Goal: Task Accomplishment & Management: Use online tool/utility

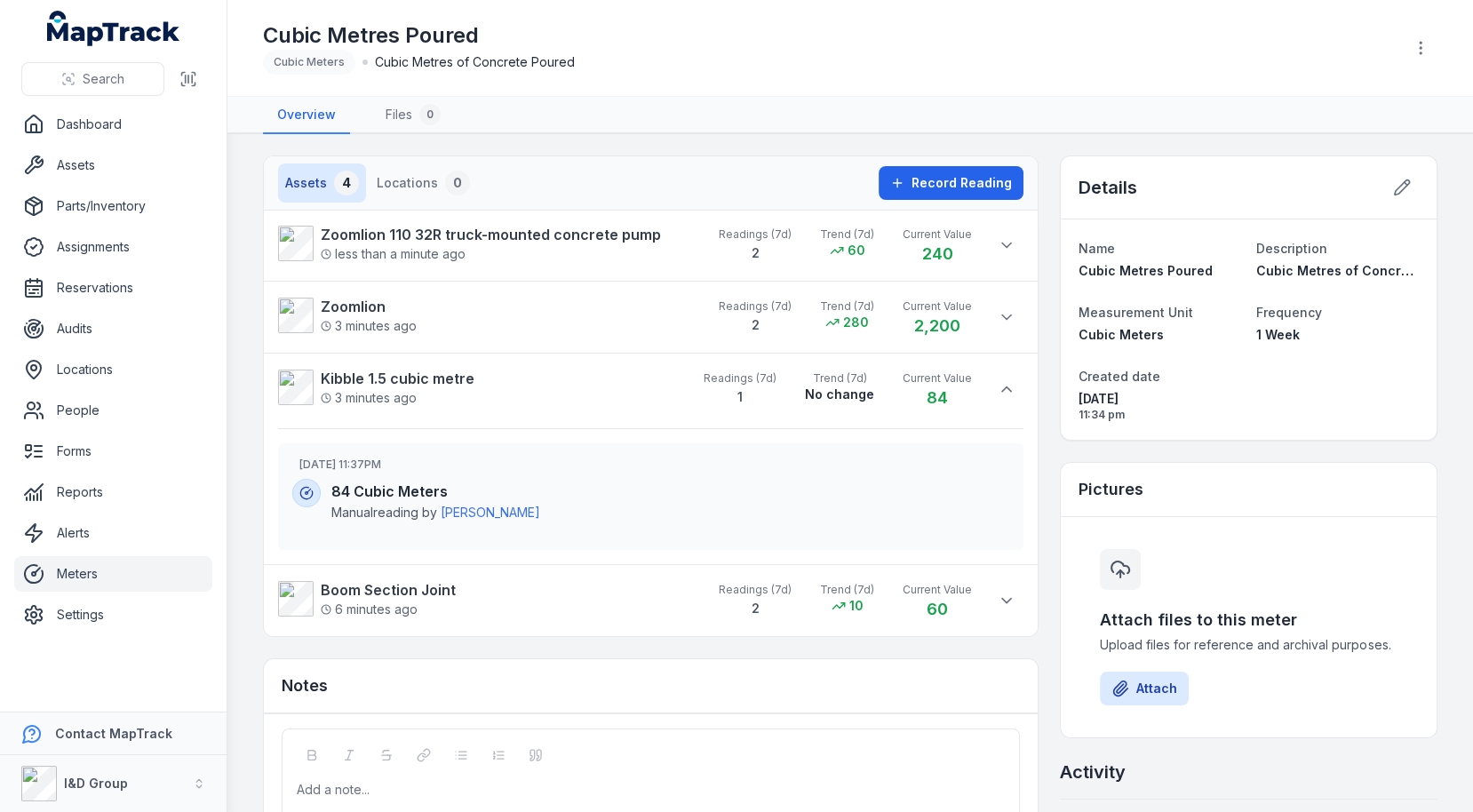
click at [1051, 325] on div "Assets 4 Locations 0 Record Reading Zoomlion 110 32R truck-mounted concrete pum…" at bounding box center [850, 537] width 1175 height 763
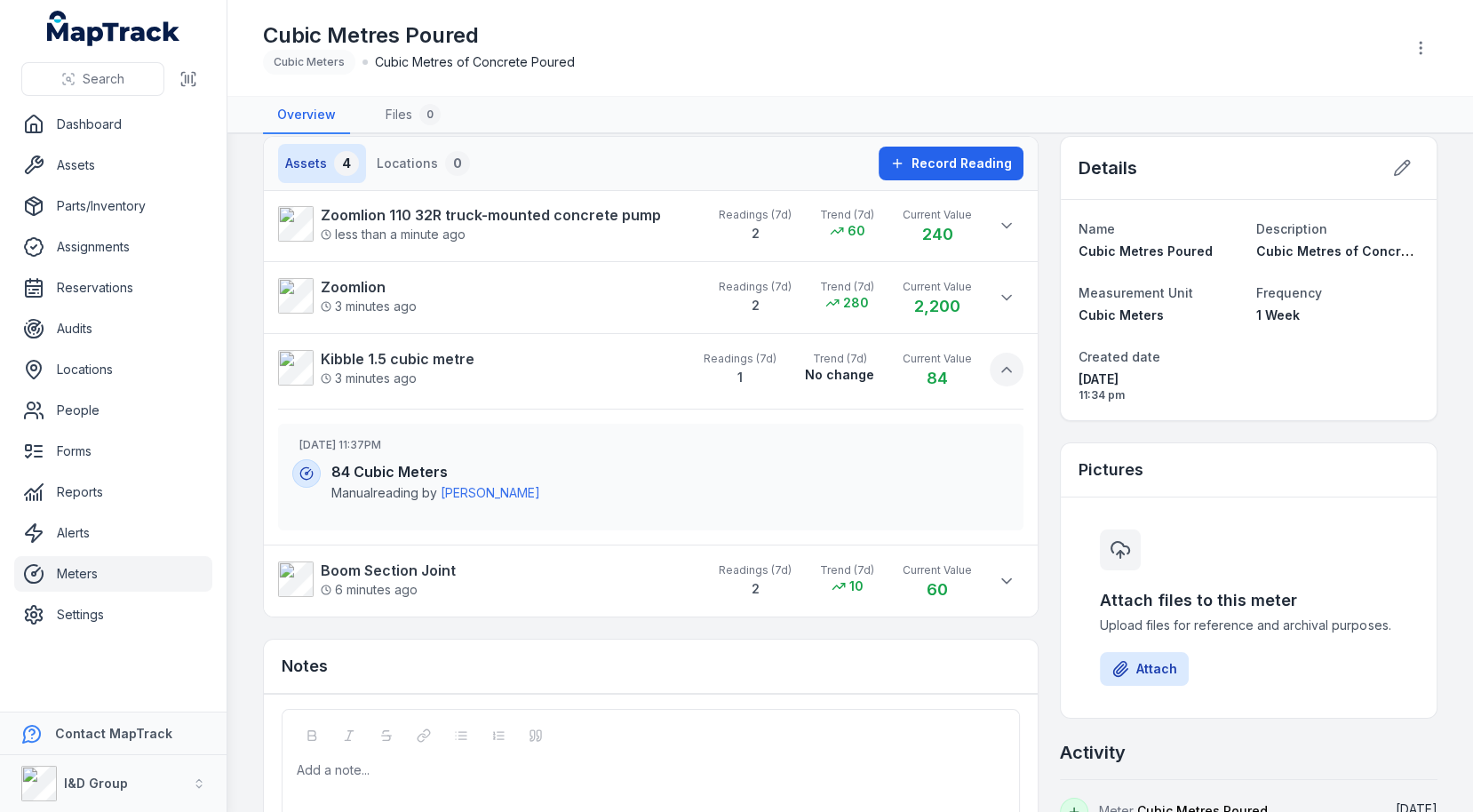
click at [1013, 360] on icon at bounding box center [1006, 369] width 18 height 18
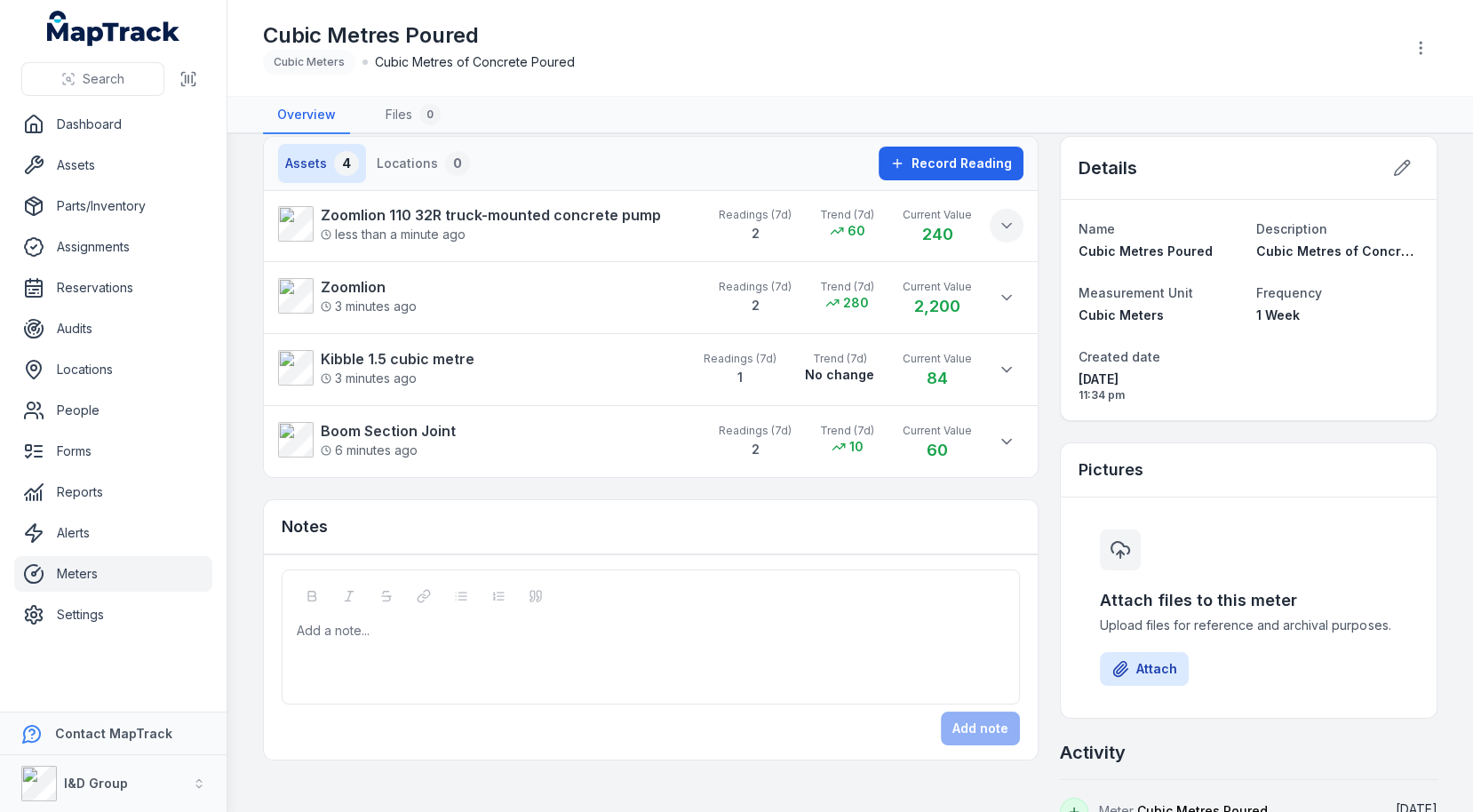
click at [1001, 228] on icon at bounding box center [1006, 225] width 18 height 18
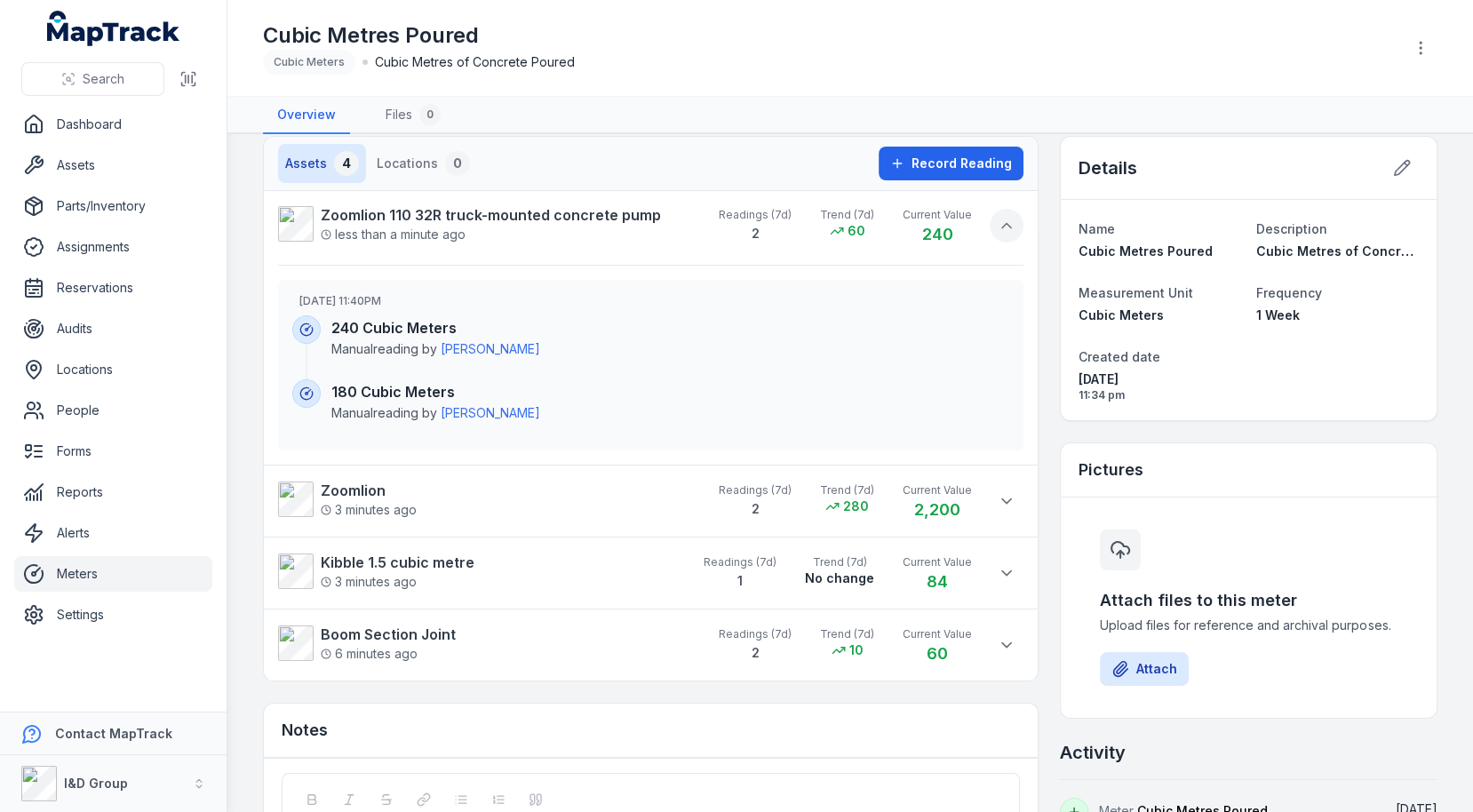
click at [1005, 228] on icon at bounding box center [1006, 225] width 18 height 18
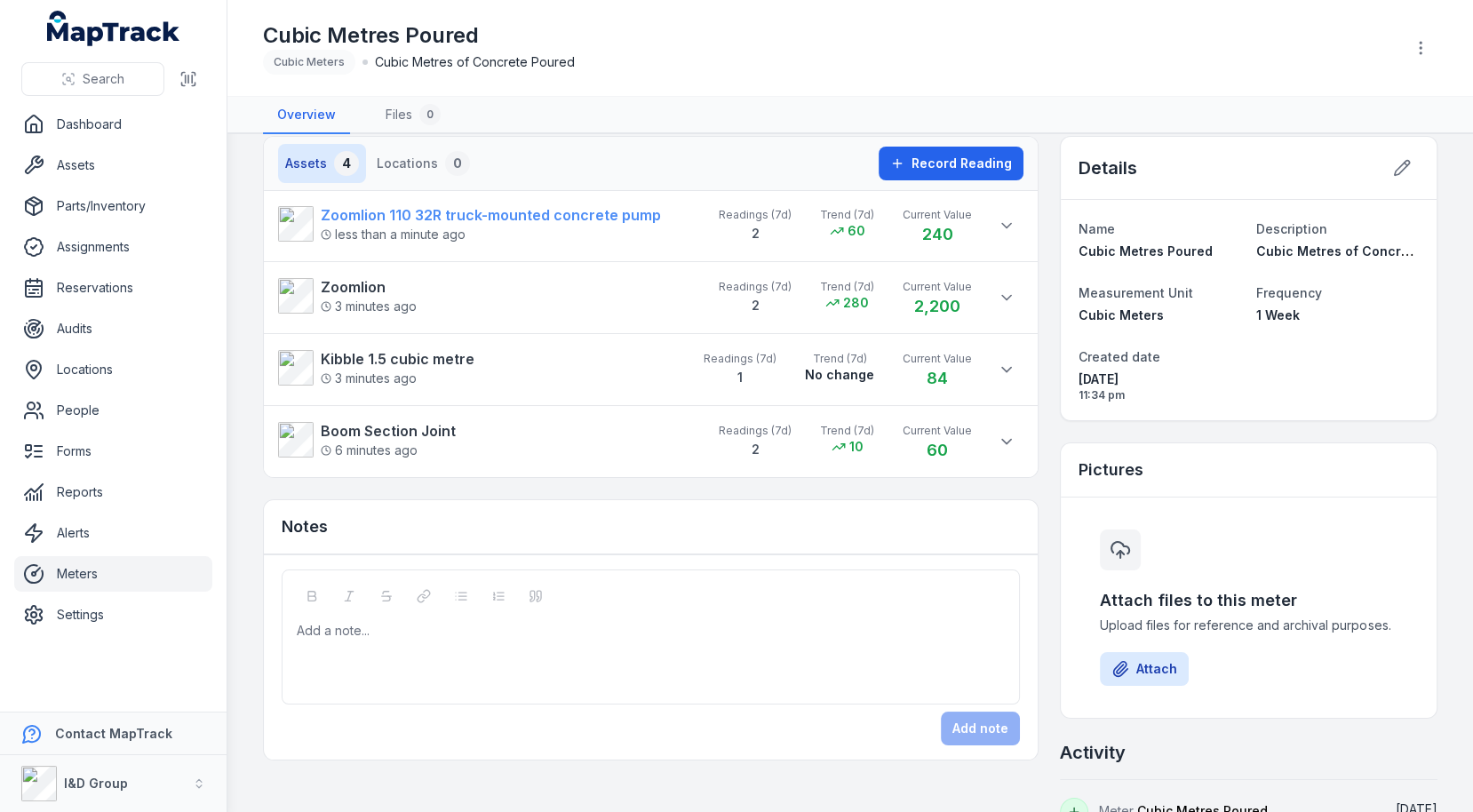
click at [514, 228] on div "less than a minute ago" at bounding box center [490, 234] width 340 height 18
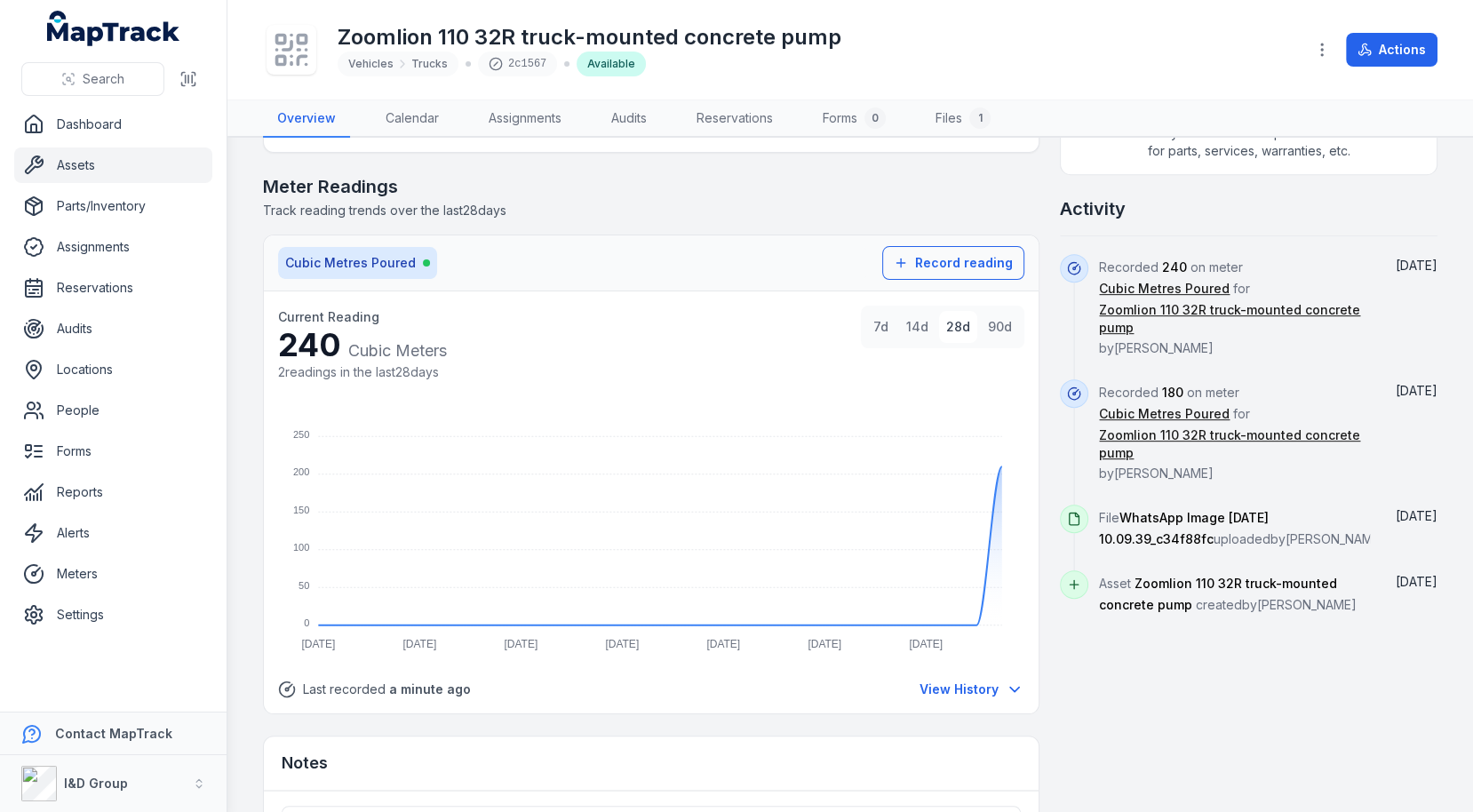
scroll to position [845, 0]
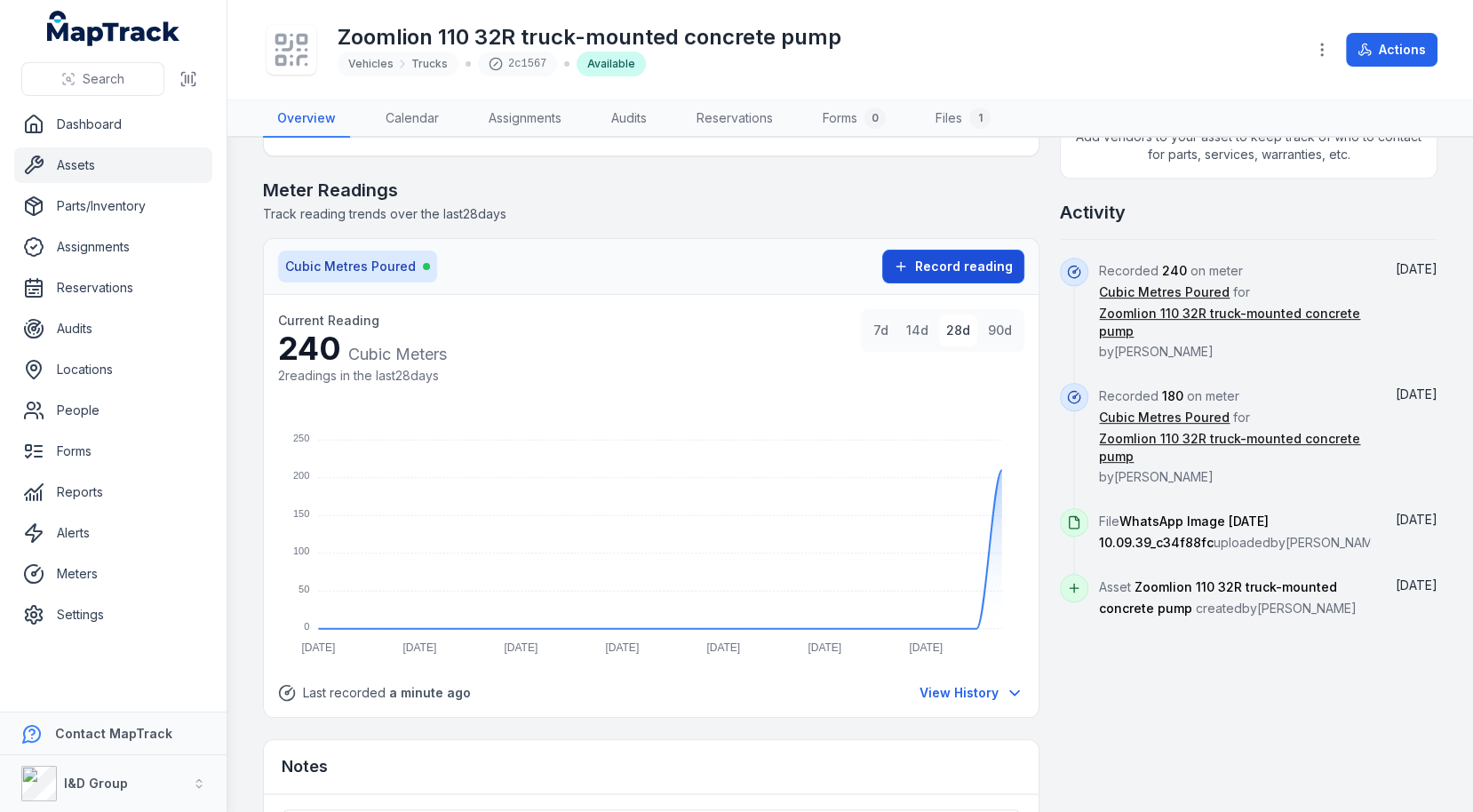
click at [997, 274] on button "Record reading" at bounding box center [952, 266] width 142 height 33
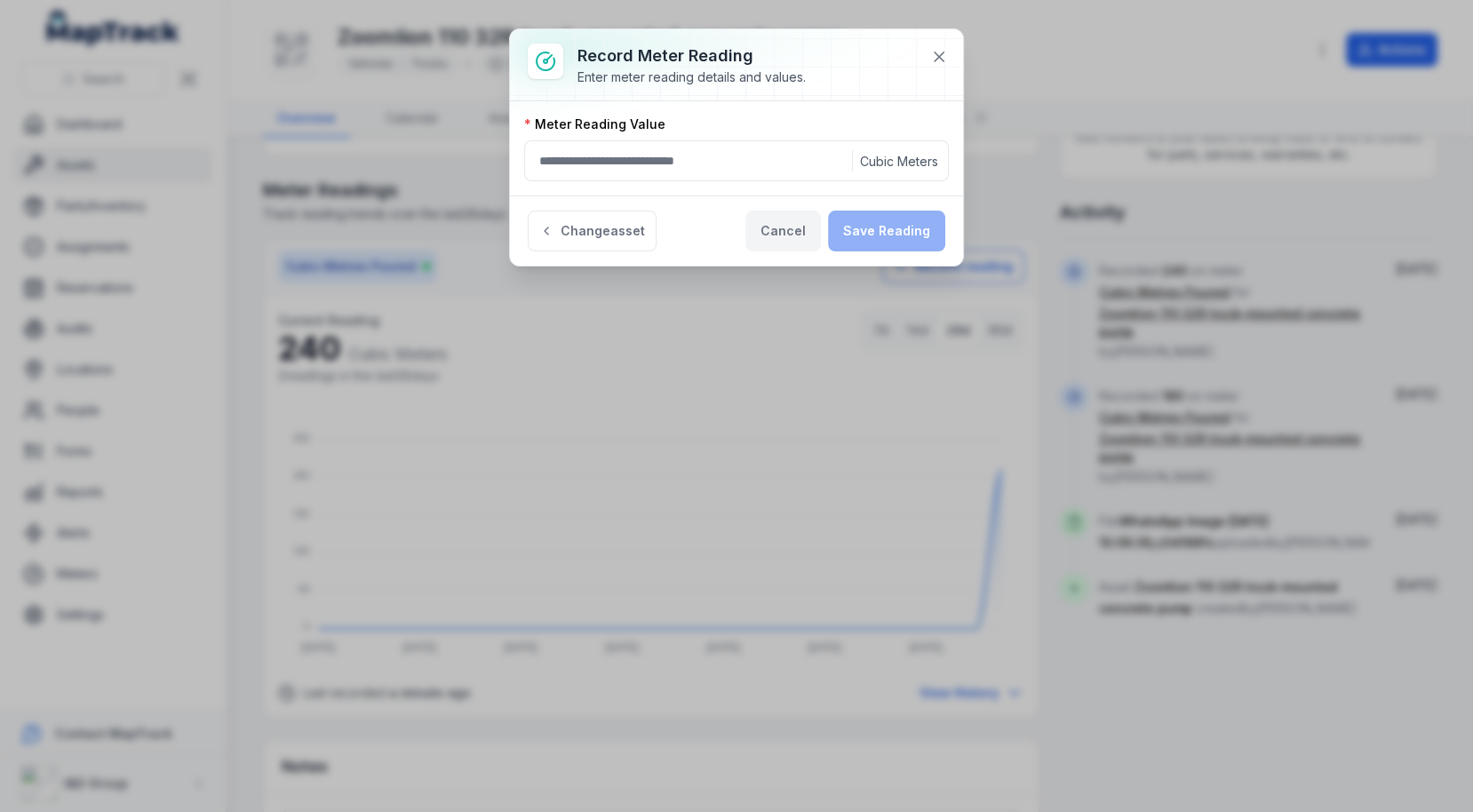
click at [794, 228] on button "Cancel" at bounding box center [783, 231] width 75 height 41
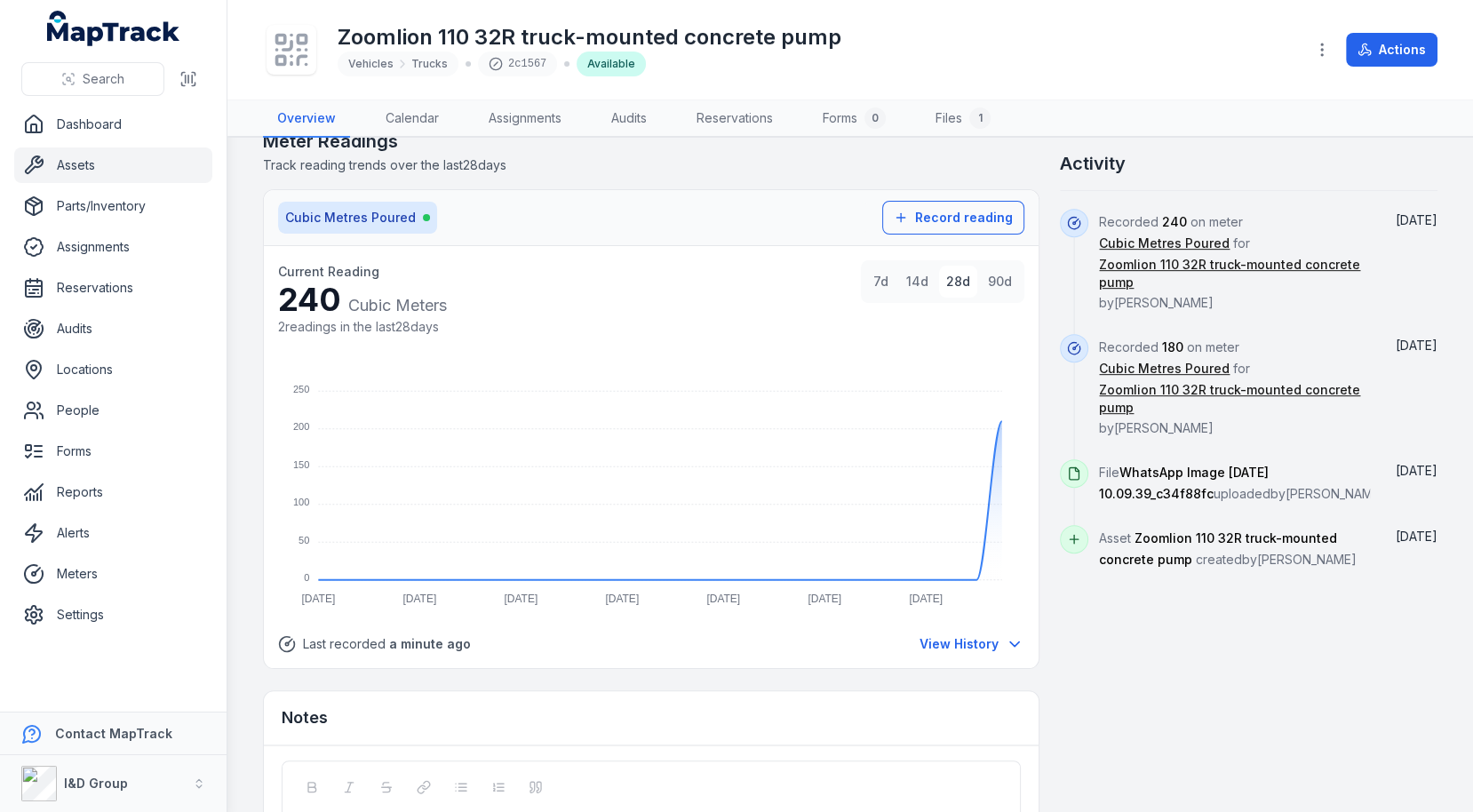
scroll to position [937, 0]
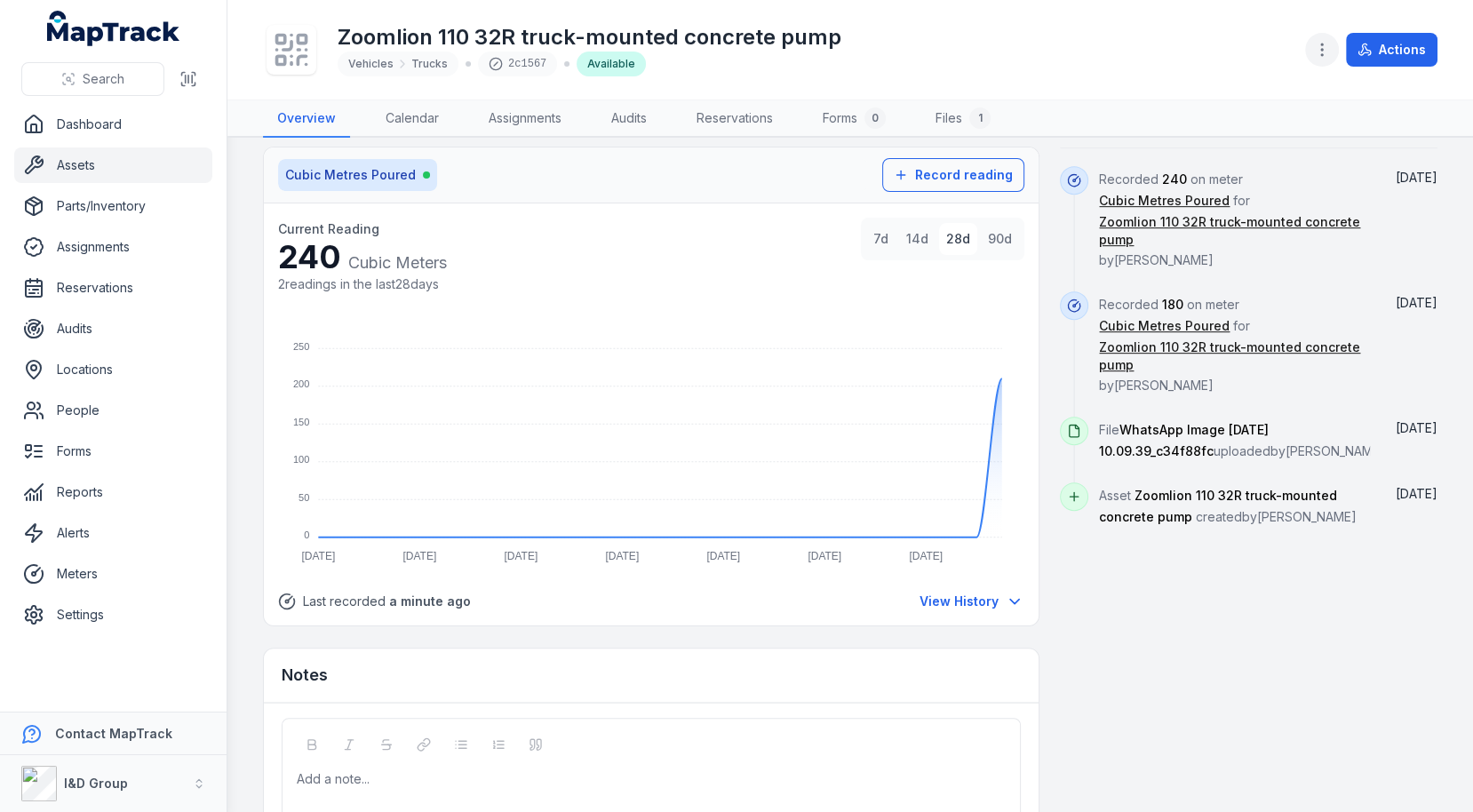
click at [1326, 46] on icon "button" at bounding box center [1321, 50] width 18 height 18
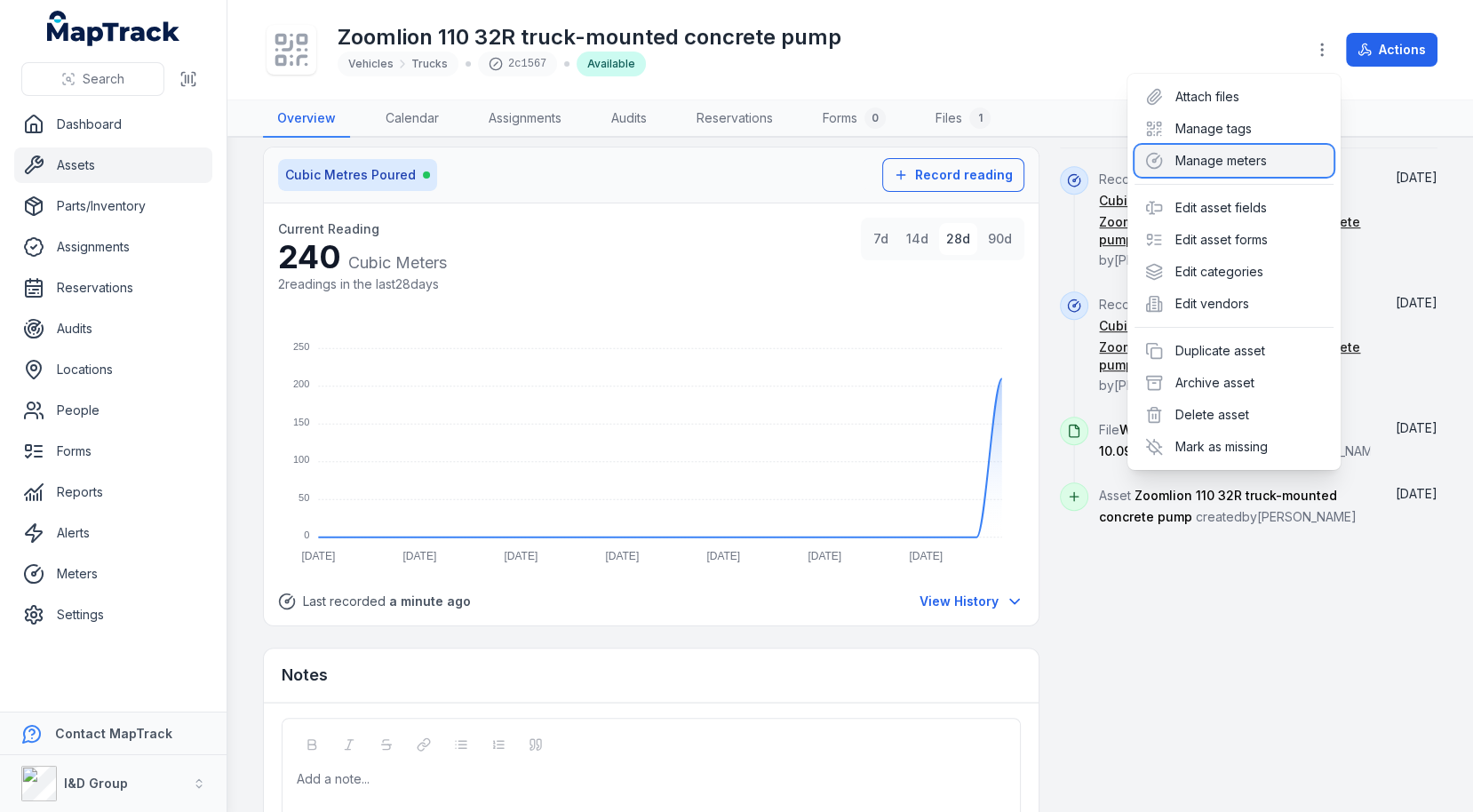
click at [1238, 166] on div "Manage meters" at bounding box center [1234, 161] width 199 height 32
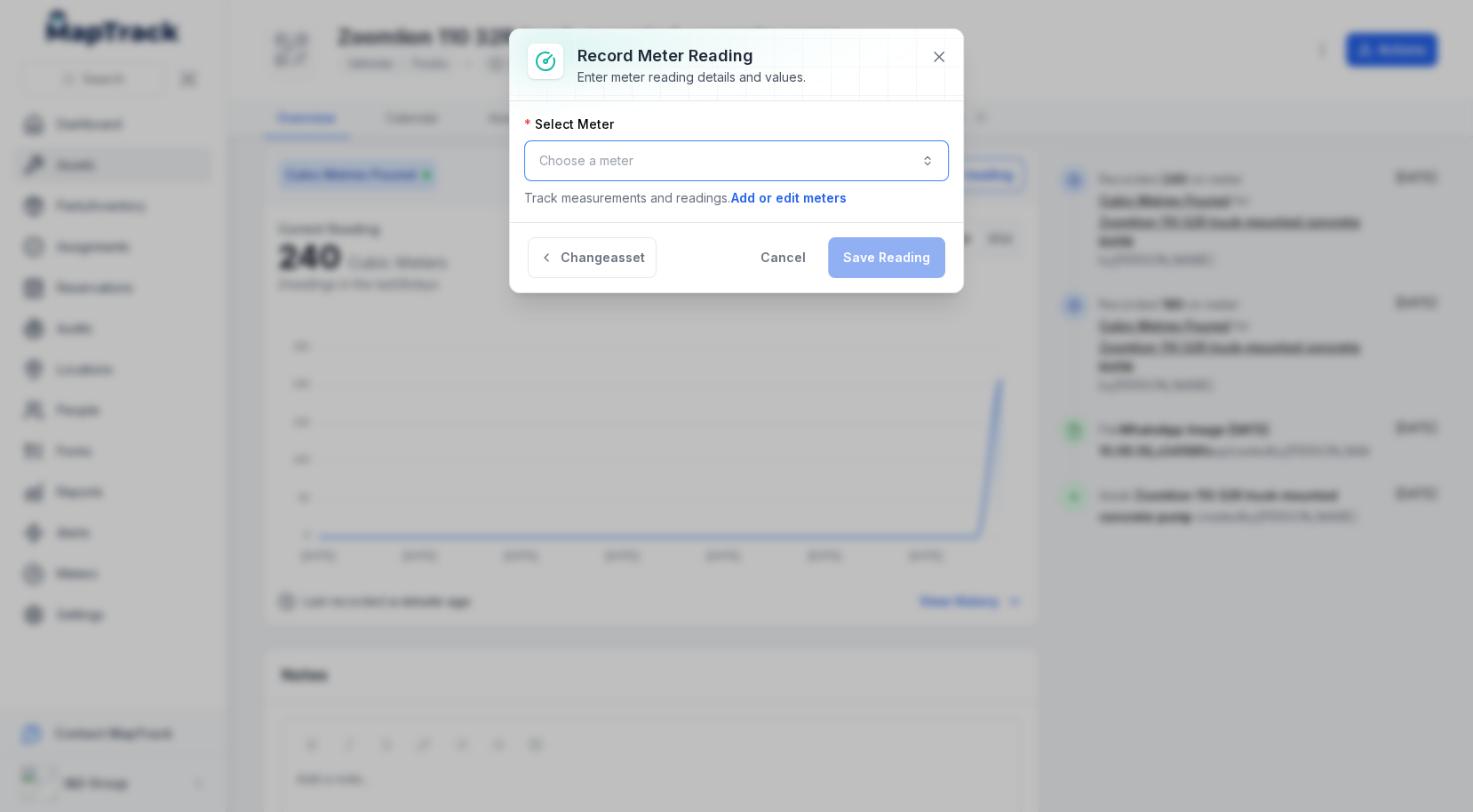
click at [763, 163] on button "Choose a meter" at bounding box center [736, 160] width 424 height 41
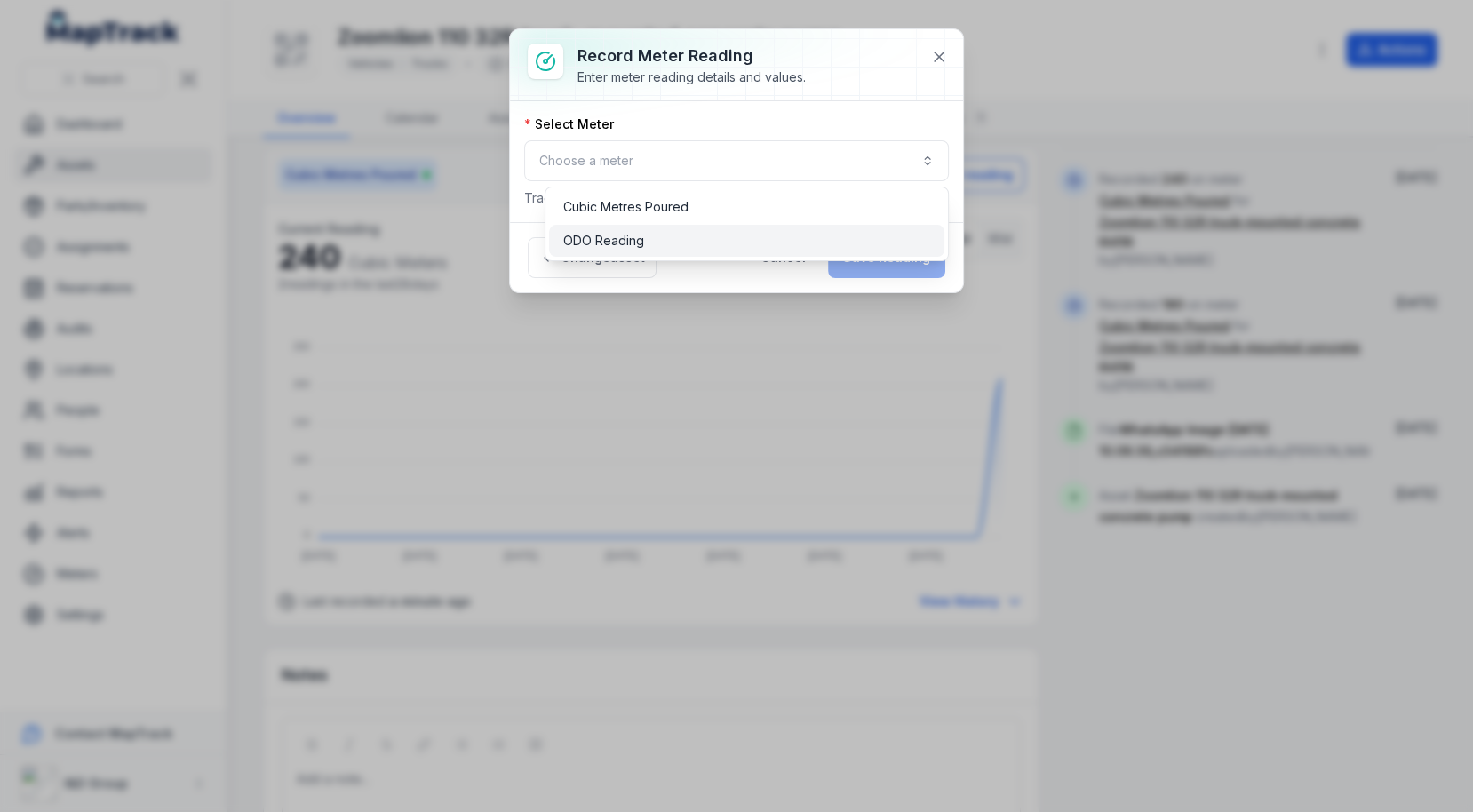
click at [747, 226] on div "ODO Reading" at bounding box center [747, 241] width 396 height 32
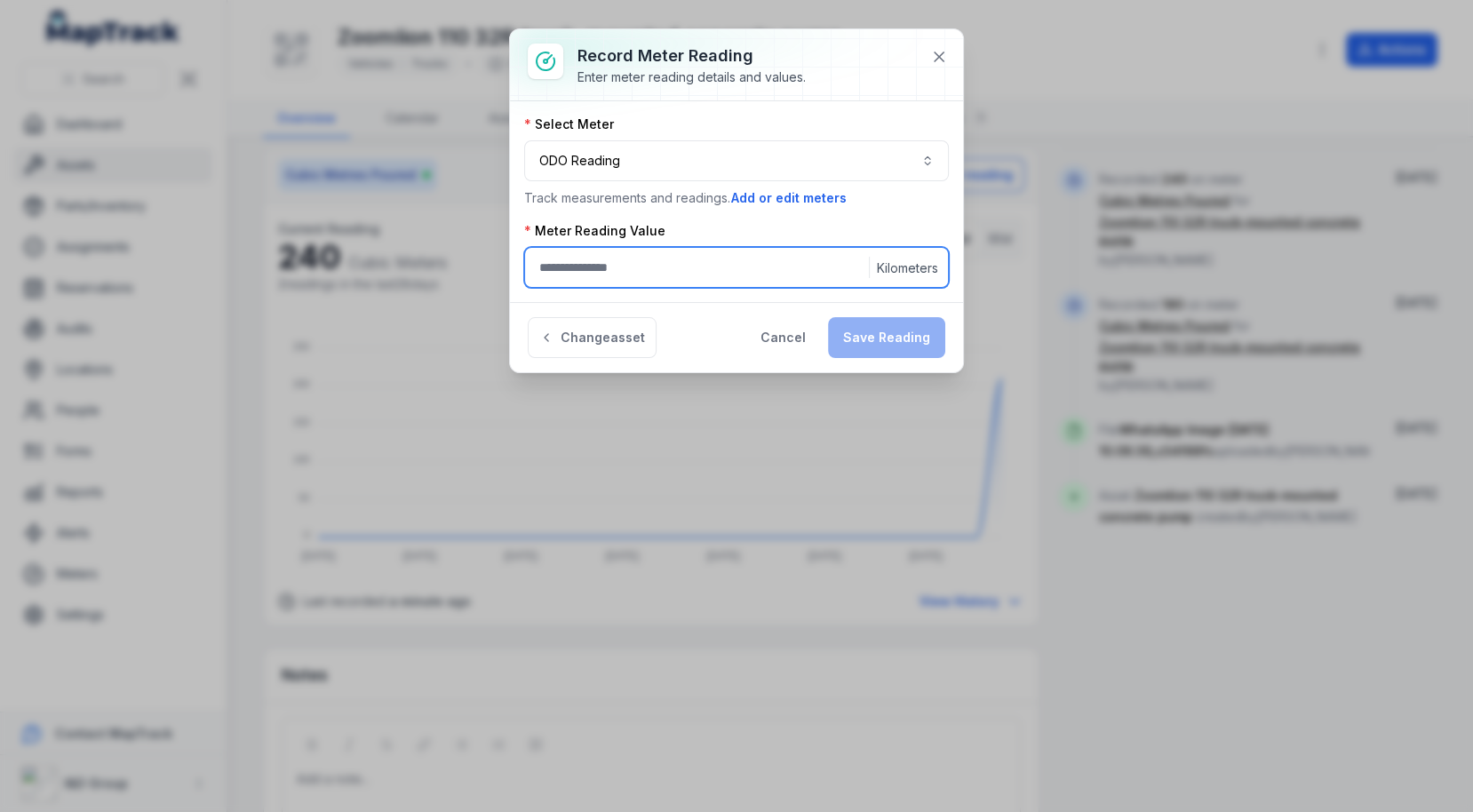
click at [801, 258] on input ":r1db:-form-item-label" at bounding box center [736, 267] width 424 height 41
click at [551, 267] on input "*****" at bounding box center [736, 267] width 424 height 41
type input "*****"
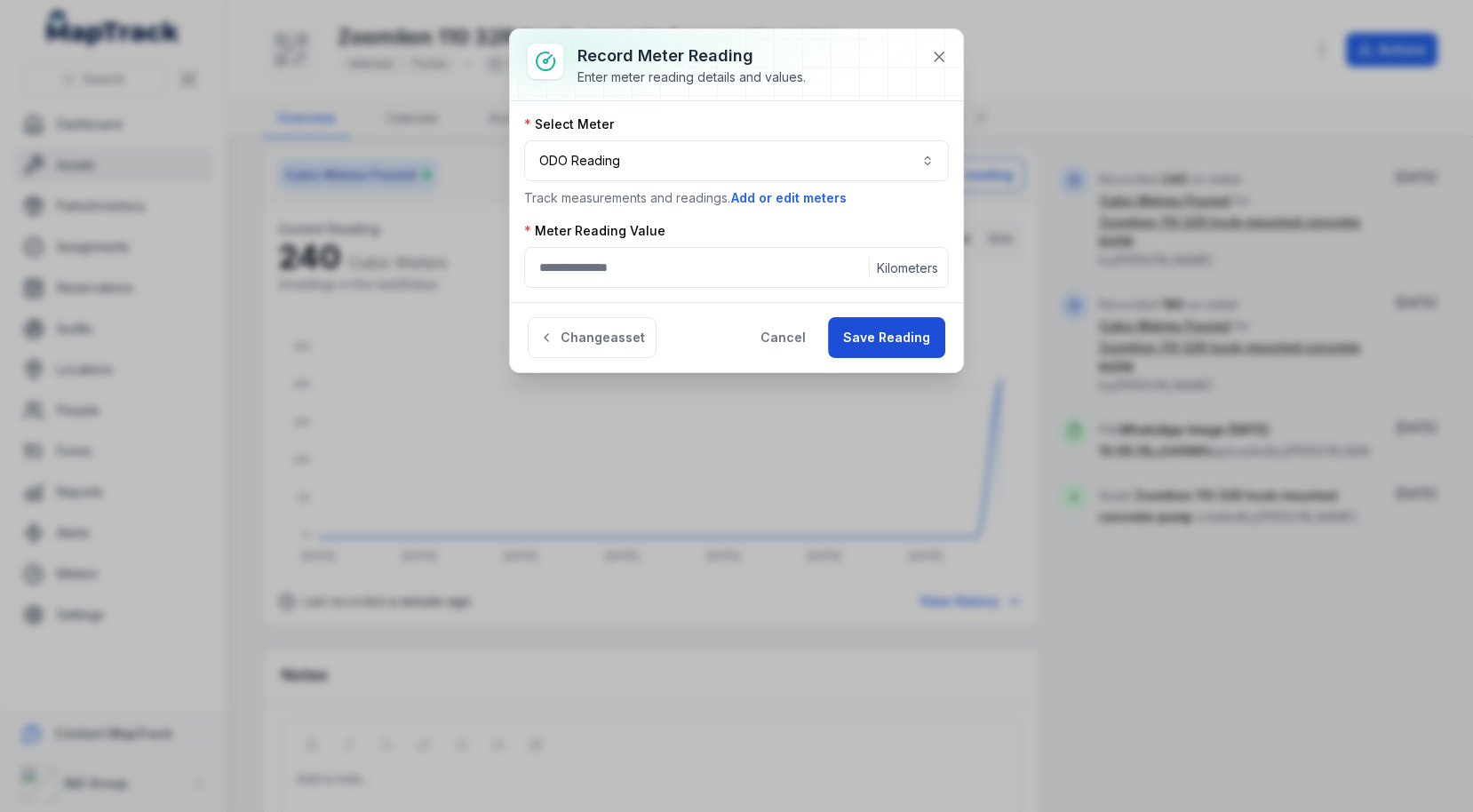
click at [881, 334] on button "Save Reading" at bounding box center [886, 337] width 117 height 41
